Goal: Communication & Community: Participate in discussion

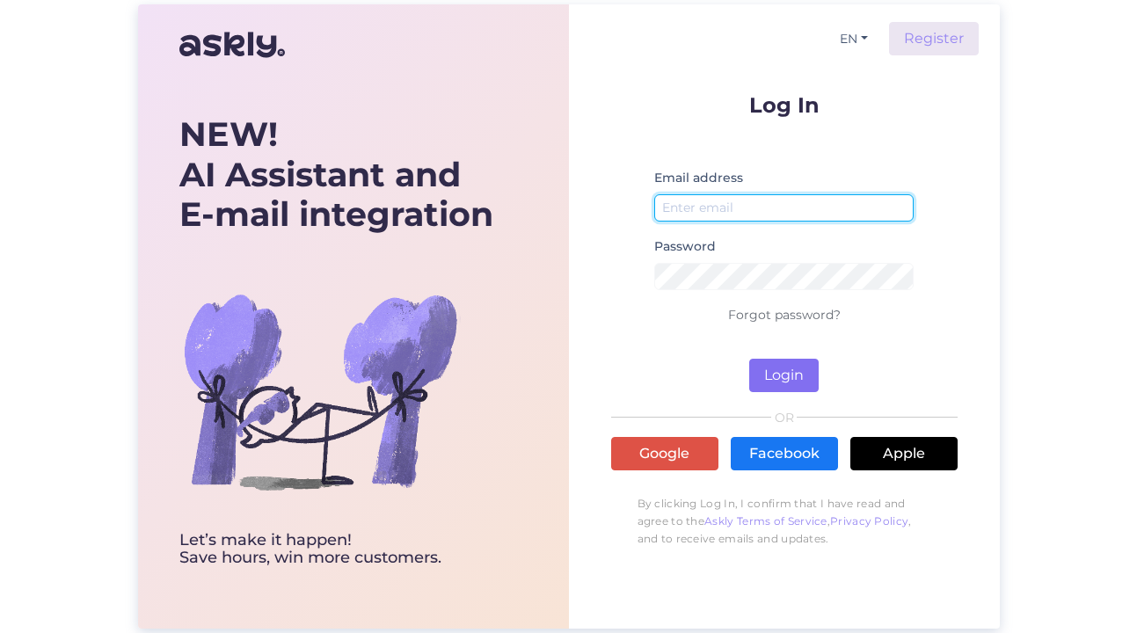
type input "[EMAIL_ADDRESS][DOMAIN_NAME]"
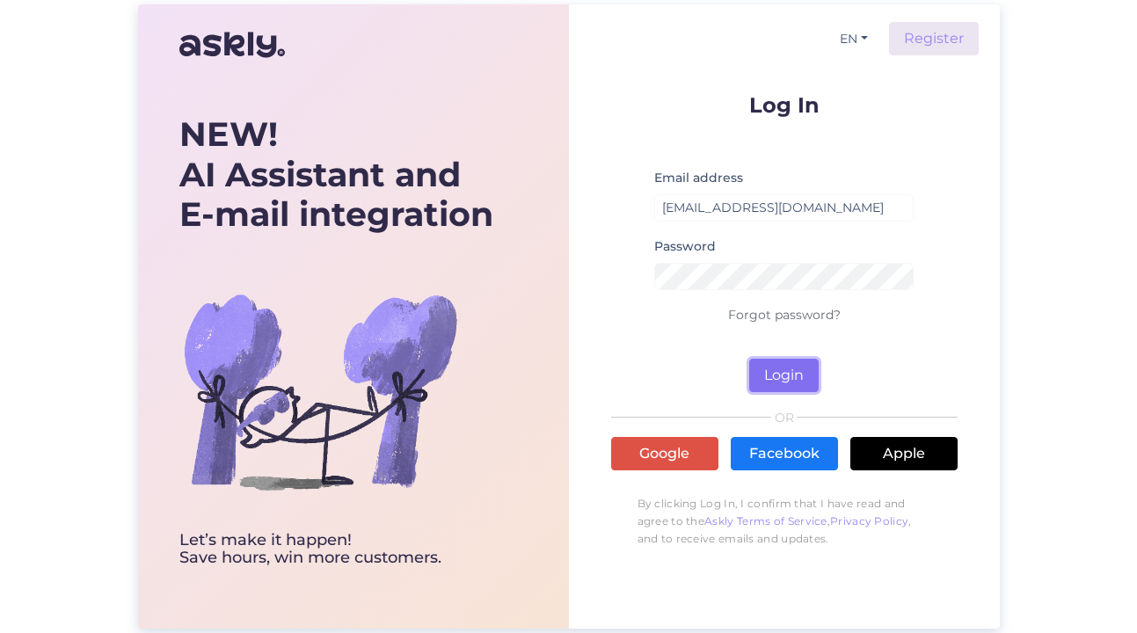
click at [795, 375] on button "Login" at bounding box center [783, 375] width 69 height 33
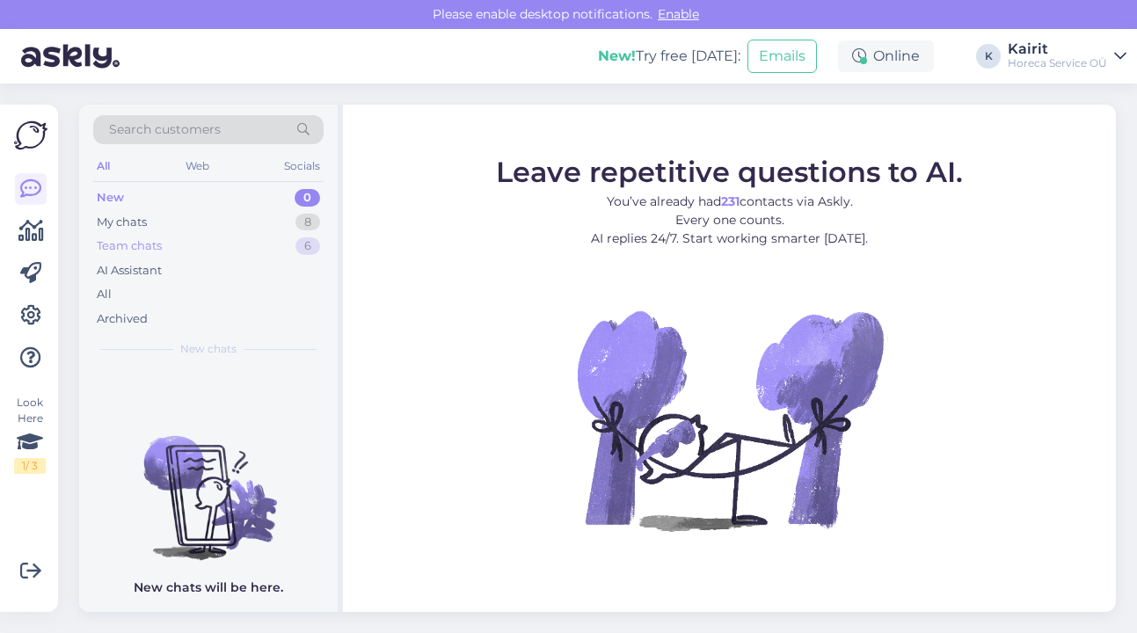
click at [132, 237] on div "Team chats" at bounding box center [129, 246] width 65 height 18
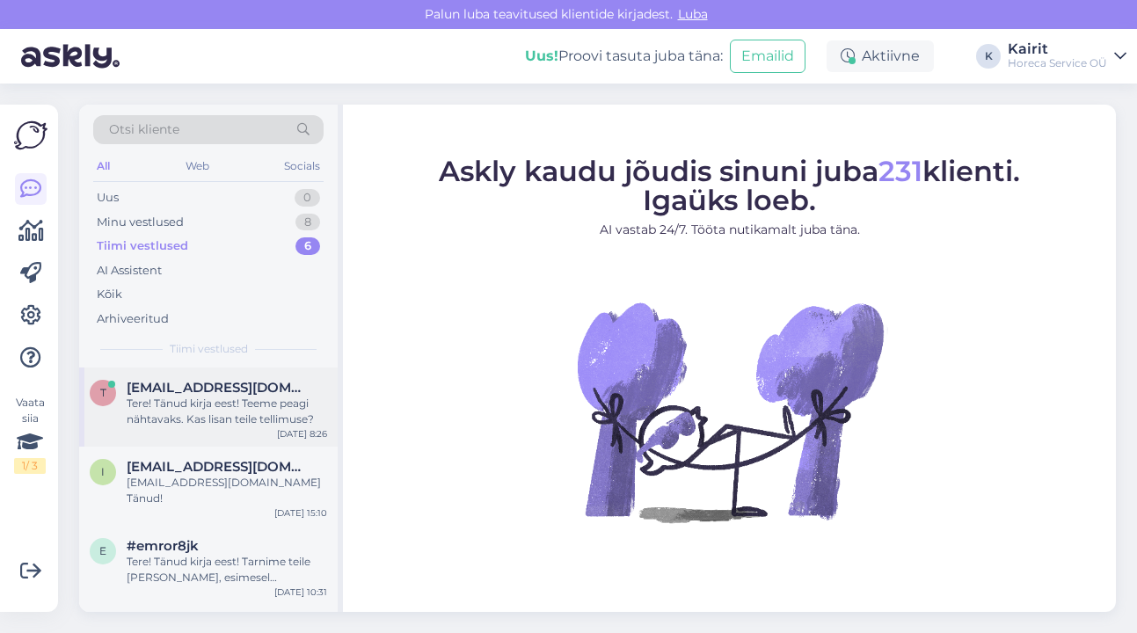
click at [242, 408] on div "Tere! Tänud kirja eest! Teeme peagi nähtavaks. Kas lisan teile tellimuse?" at bounding box center [227, 412] width 200 height 32
